Goal: Use online tool/utility: Utilize a website feature to perform a specific function

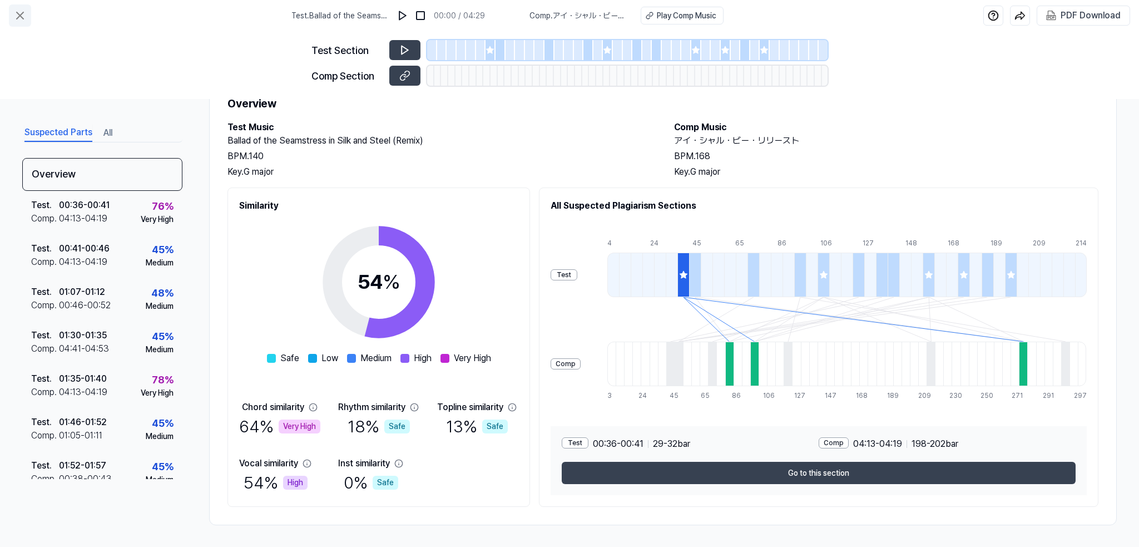
click at [18, 13] on icon at bounding box center [20, 15] width 7 height 7
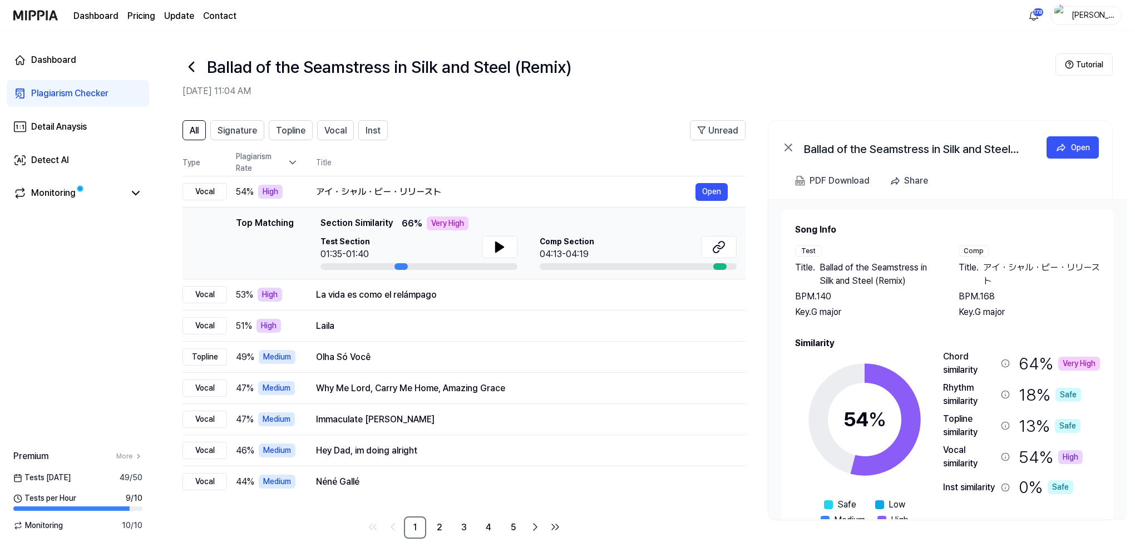
click at [36, 11] on img at bounding box center [35, 15] width 45 height 31
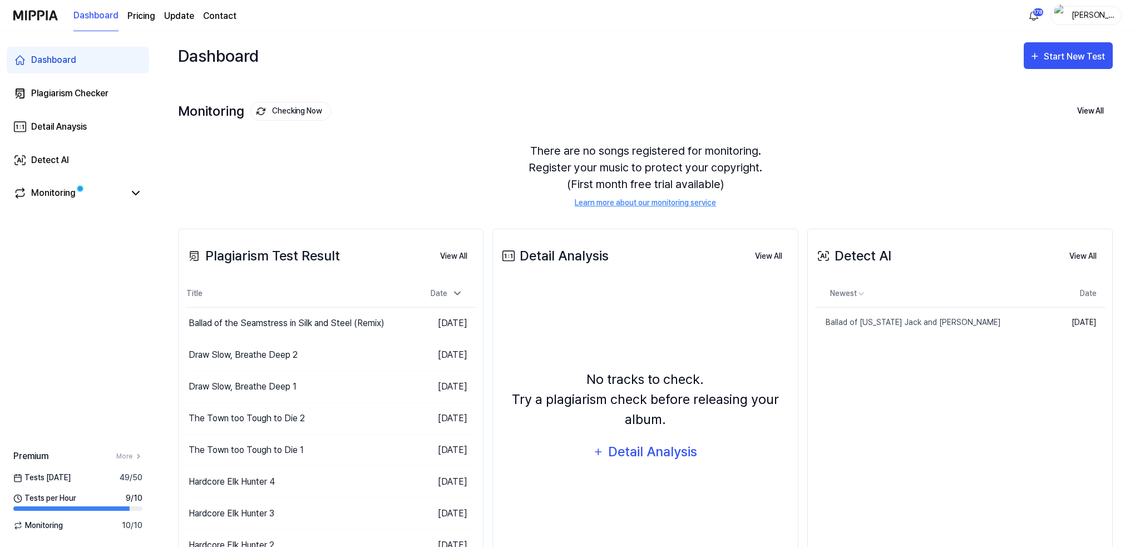
click at [57, 56] on div "Dashboard" at bounding box center [53, 59] width 45 height 13
click at [1061, 52] on div "Start New Test" at bounding box center [1075, 57] width 63 height 14
click at [1031, 91] on div "Plagiarism test" at bounding box center [1054, 90] width 97 height 14
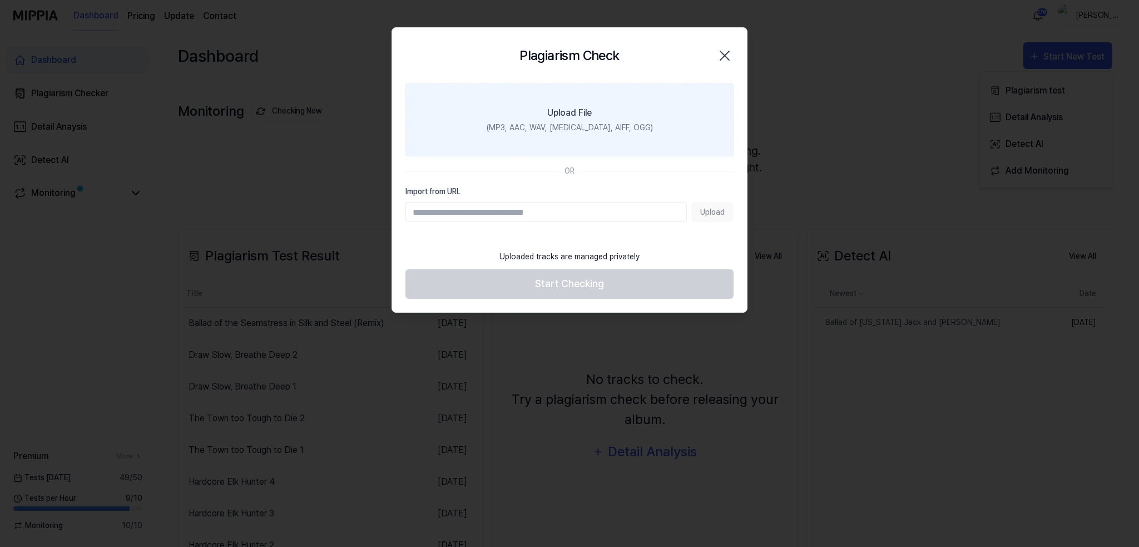
click at [574, 120] on label "Upload File (MP3, AAC, WAV, [MEDICAL_DATA], AIFF, OGG)" at bounding box center [570, 119] width 328 height 73
click at [0, 0] on input "Upload File (MP3, AAC, WAV, [MEDICAL_DATA], AIFF, OGG)" at bounding box center [0, 0] width 0 height 0
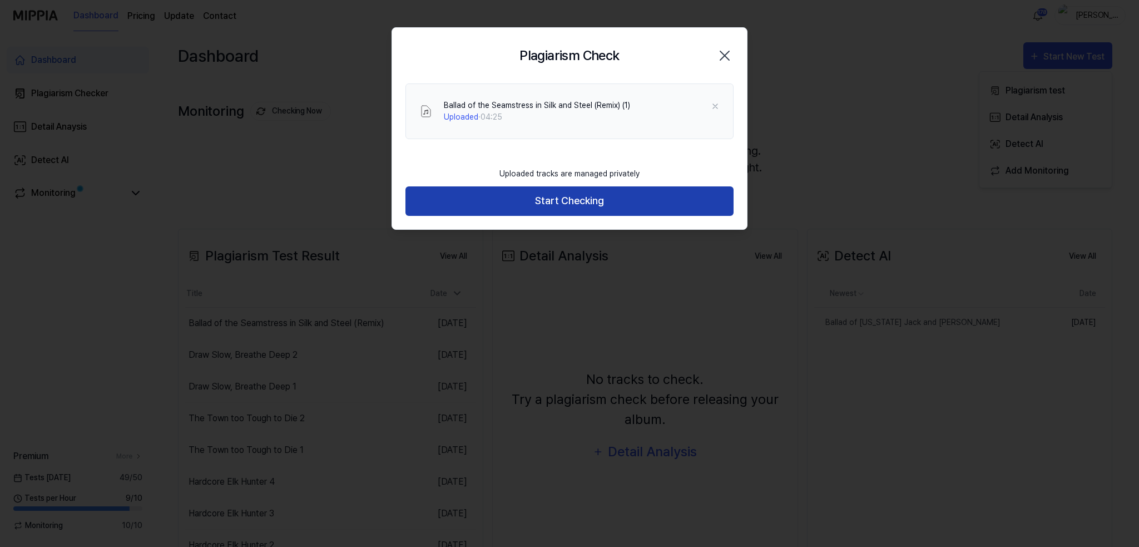
click at [558, 206] on button "Start Checking" at bounding box center [570, 200] width 328 height 29
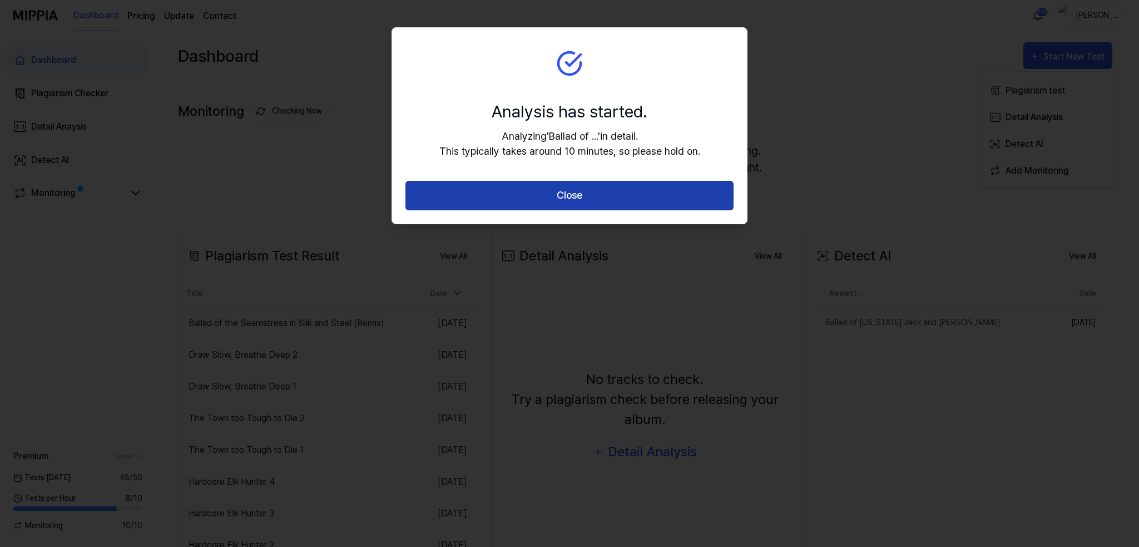
click at [590, 184] on button "Close" at bounding box center [570, 195] width 328 height 29
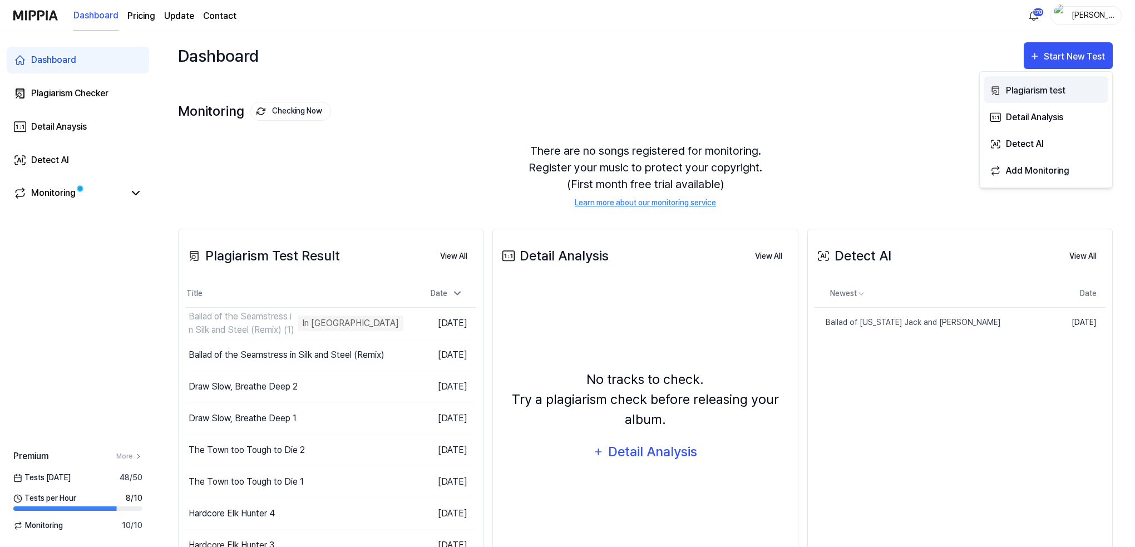
click at [1033, 87] on div "Plagiarism test" at bounding box center [1054, 90] width 97 height 14
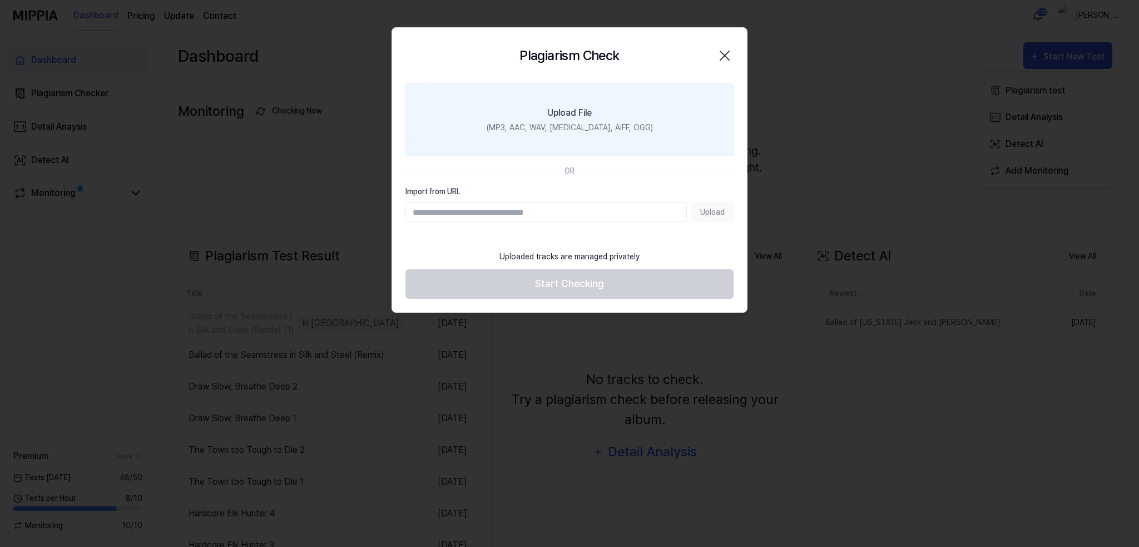
click at [563, 120] on label "Upload File (MP3, AAC, WAV, [MEDICAL_DATA], AIFF, OGG)" at bounding box center [570, 119] width 328 height 73
click at [0, 0] on input "Upload File (MP3, AAC, WAV, [MEDICAL_DATA], AIFF, OGG)" at bounding box center [0, 0] width 0 height 0
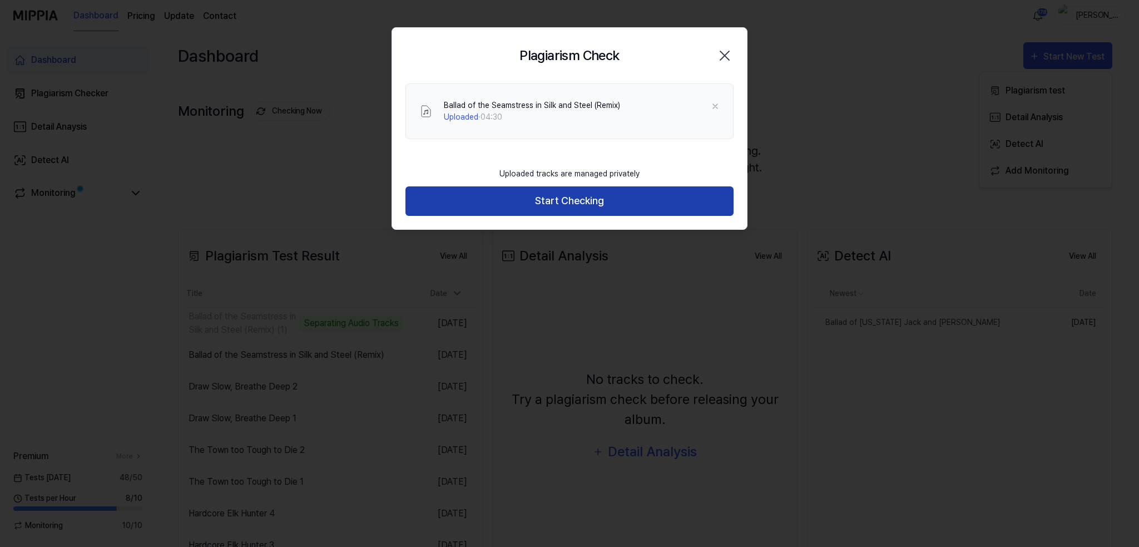
click at [564, 206] on button "Start Checking" at bounding box center [570, 200] width 328 height 29
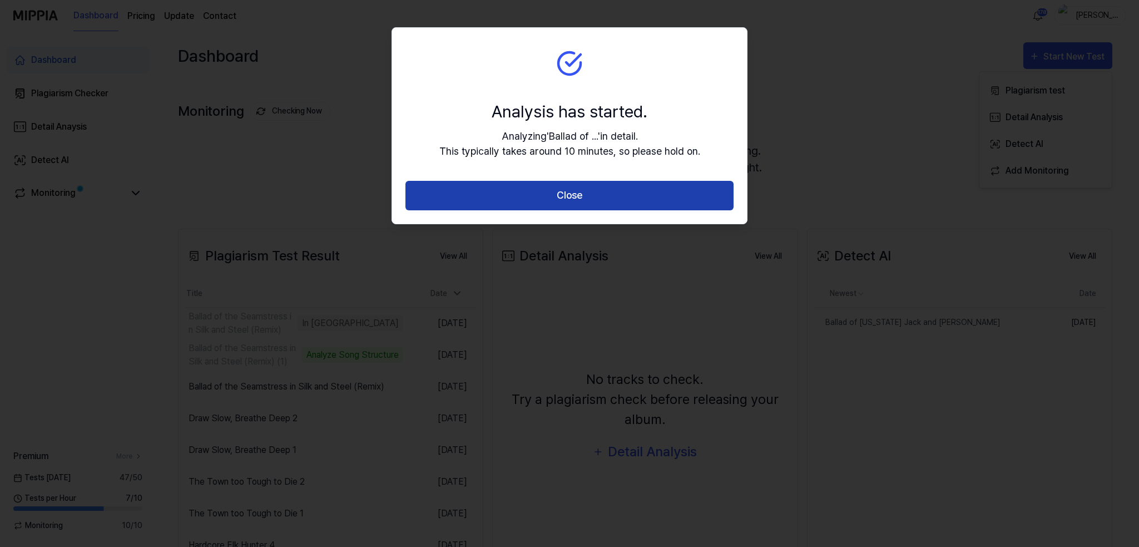
click at [586, 200] on button "Close" at bounding box center [570, 195] width 328 height 29
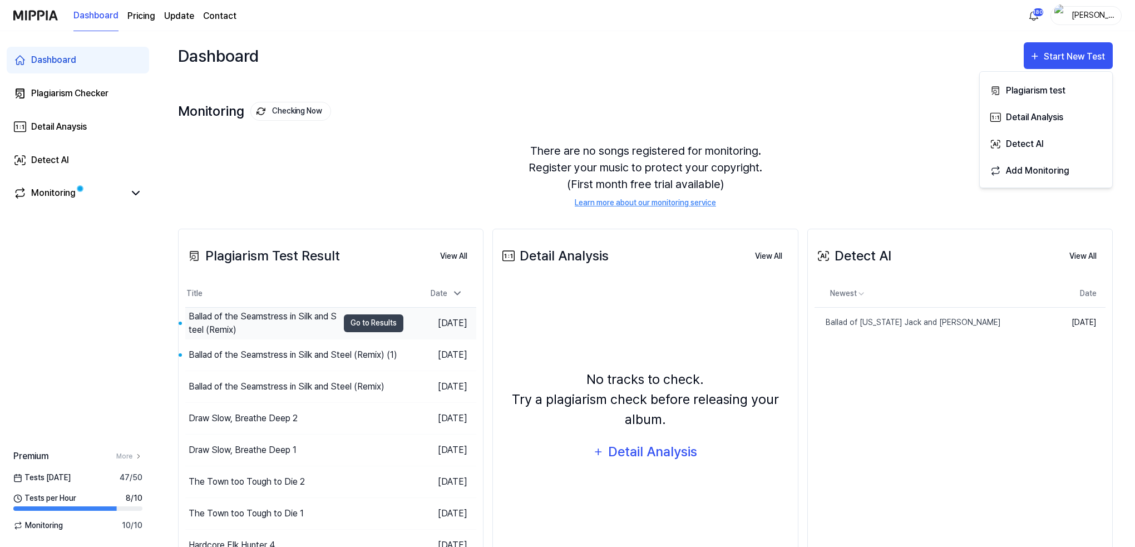
click at [281, 320] on div "Ballad of the Seamstress in Silk and Steel (Remix)" at bounding box center [264, 323] width 150 height 27
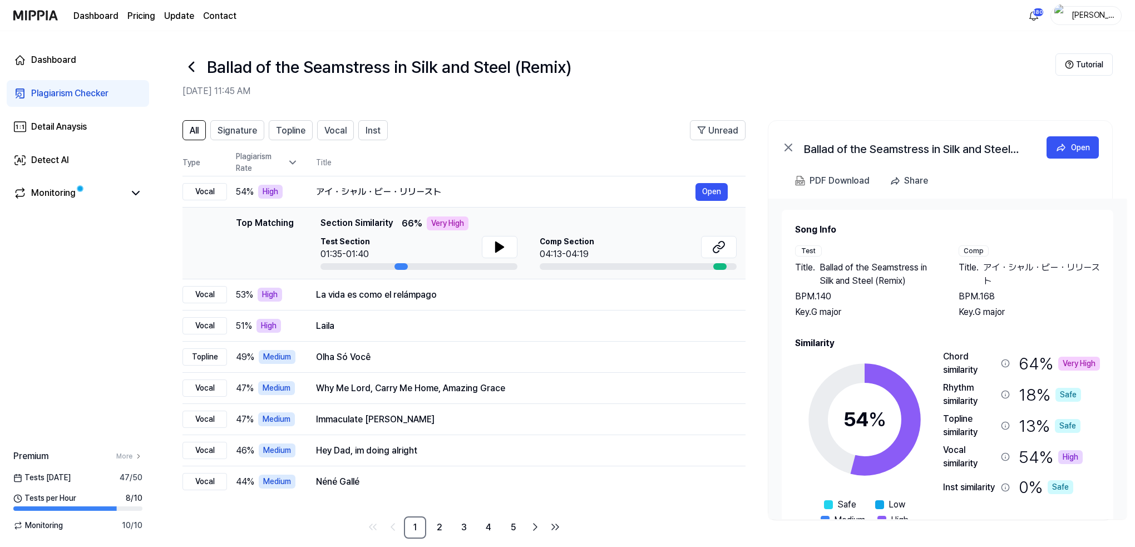
drag, startPoint x: 31, startPoint y: 0, endPoint x: 83, endPoint y: 249, distance: 254.1
click at [83, 249] on div "Dashboard Plagiarism Checker Detail Anaysis Detect AI Monitoring Premium More T…" at bounding box center [78, 289] width 156 height 516
click at [53, 59] on div "Dashboard" at bounding box center [53, 59] width 45 height 13
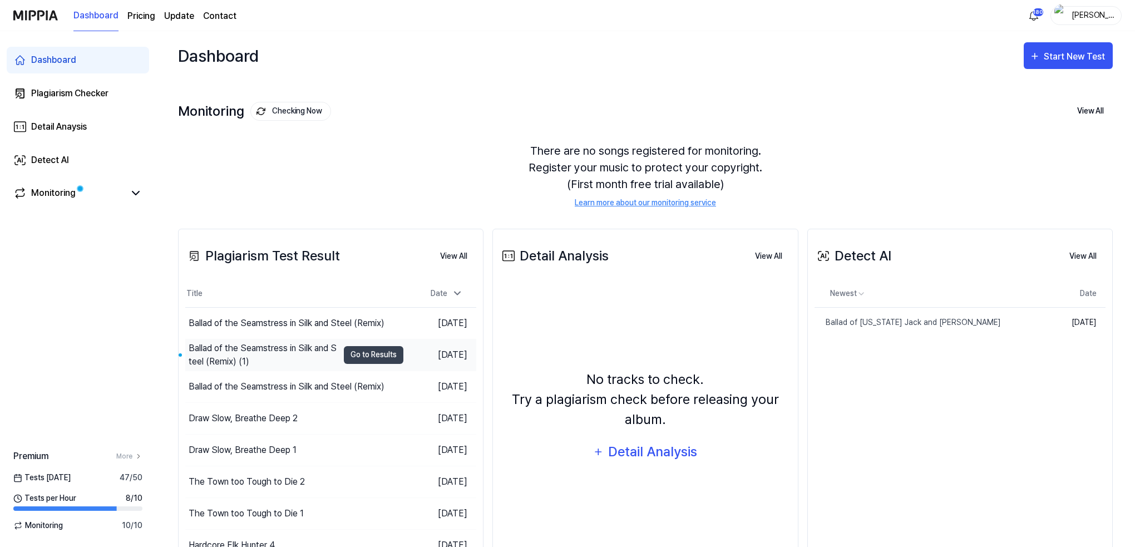
click at [227, 350] on div "Ballad of the Seamstress in Silk and Steel (Remix) (1)" at bounding box center [264, 355] width 150 height 27
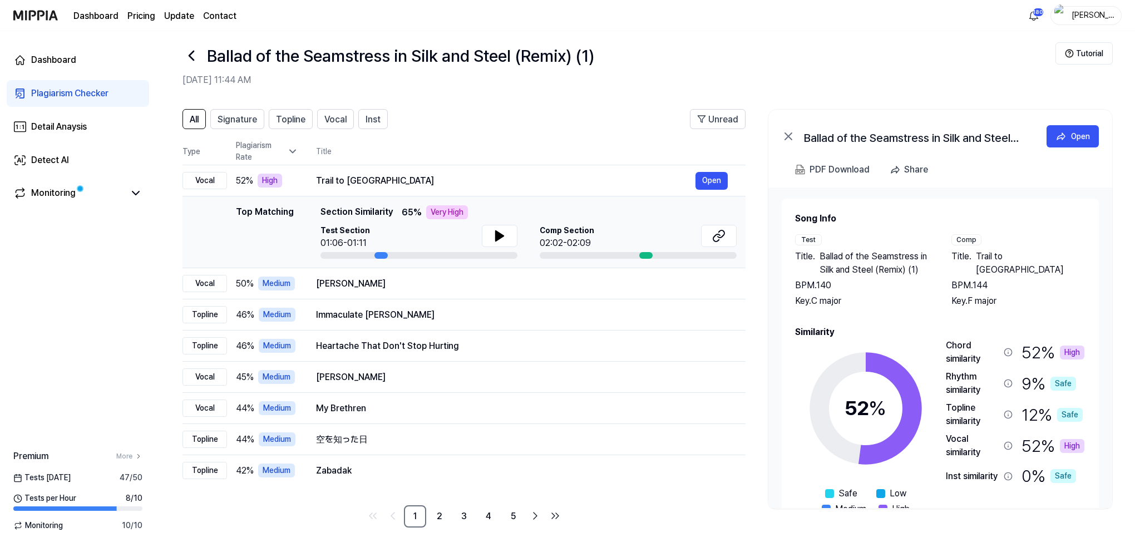
scroll to position [13, 0]
